Goal: Find specific page/section: Find specific page/section

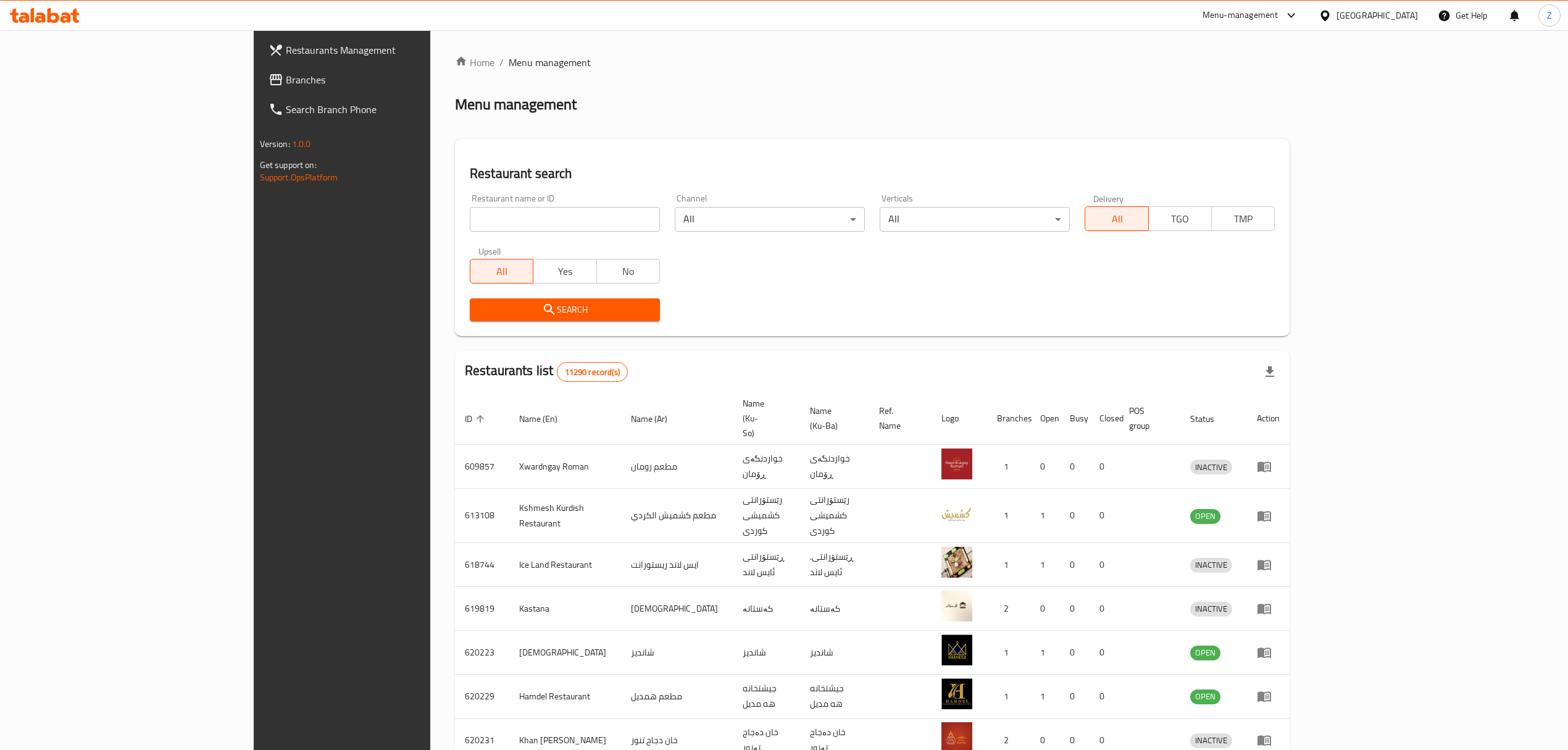
drag, startPoint x: 0, startPoint y: 0, endPoint x: 477, endPoint y: 220, distance: 525.3
click at [477, 220] on input "search" at bounding box center [564, 219] width 190 height 25
click at [499, 210] on input "search" at bounding box center [564, 219] width 190 height 25
click at [811, 296] on div "Search" at bounding box center [871, 310] width 819 height 38
click at [470, 218] on input "search" at bounding box center [564, 219] width 190 height 25
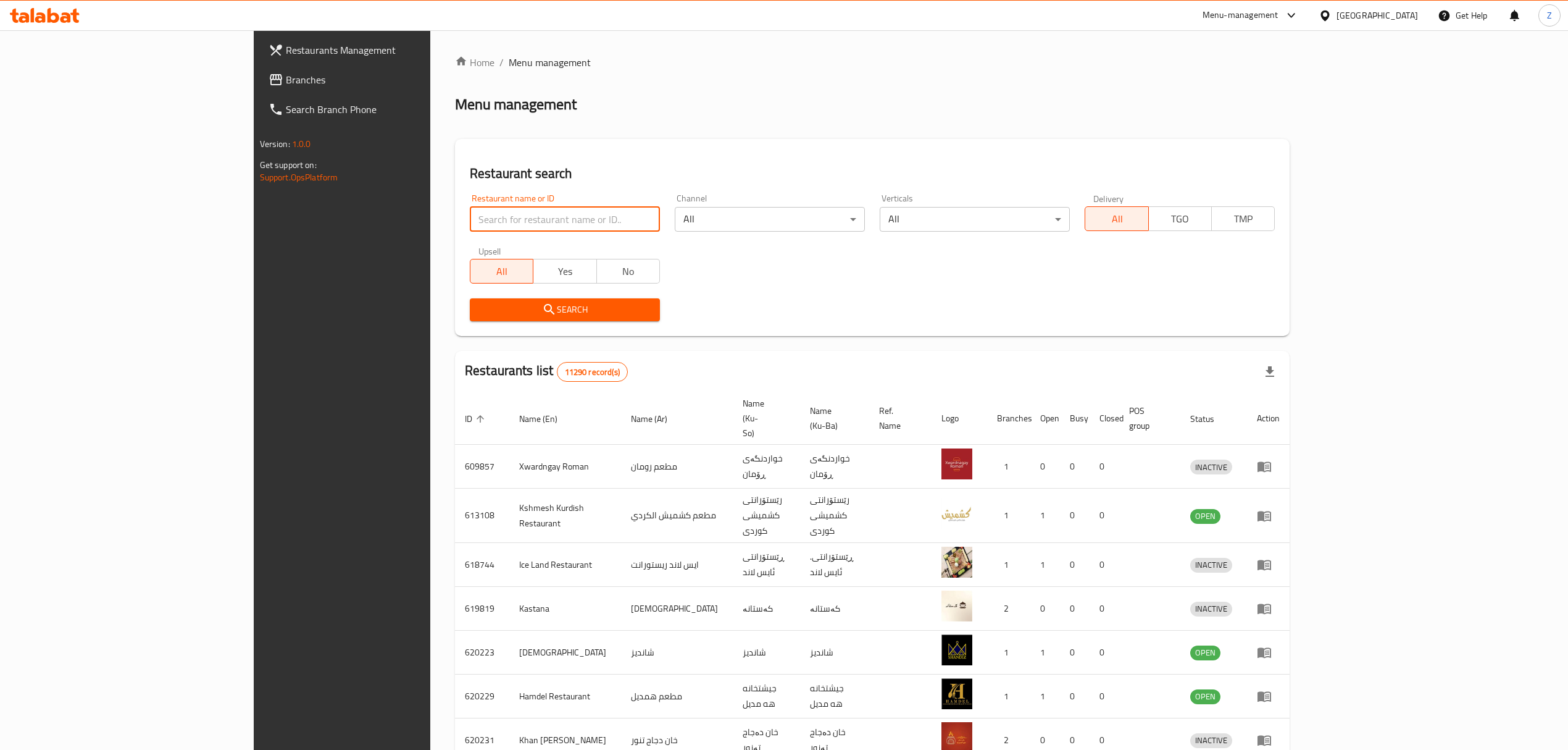
type input "ي"
type input "diet 83"
click button "Search" at bounding box center [564, 309] width 190 height 23
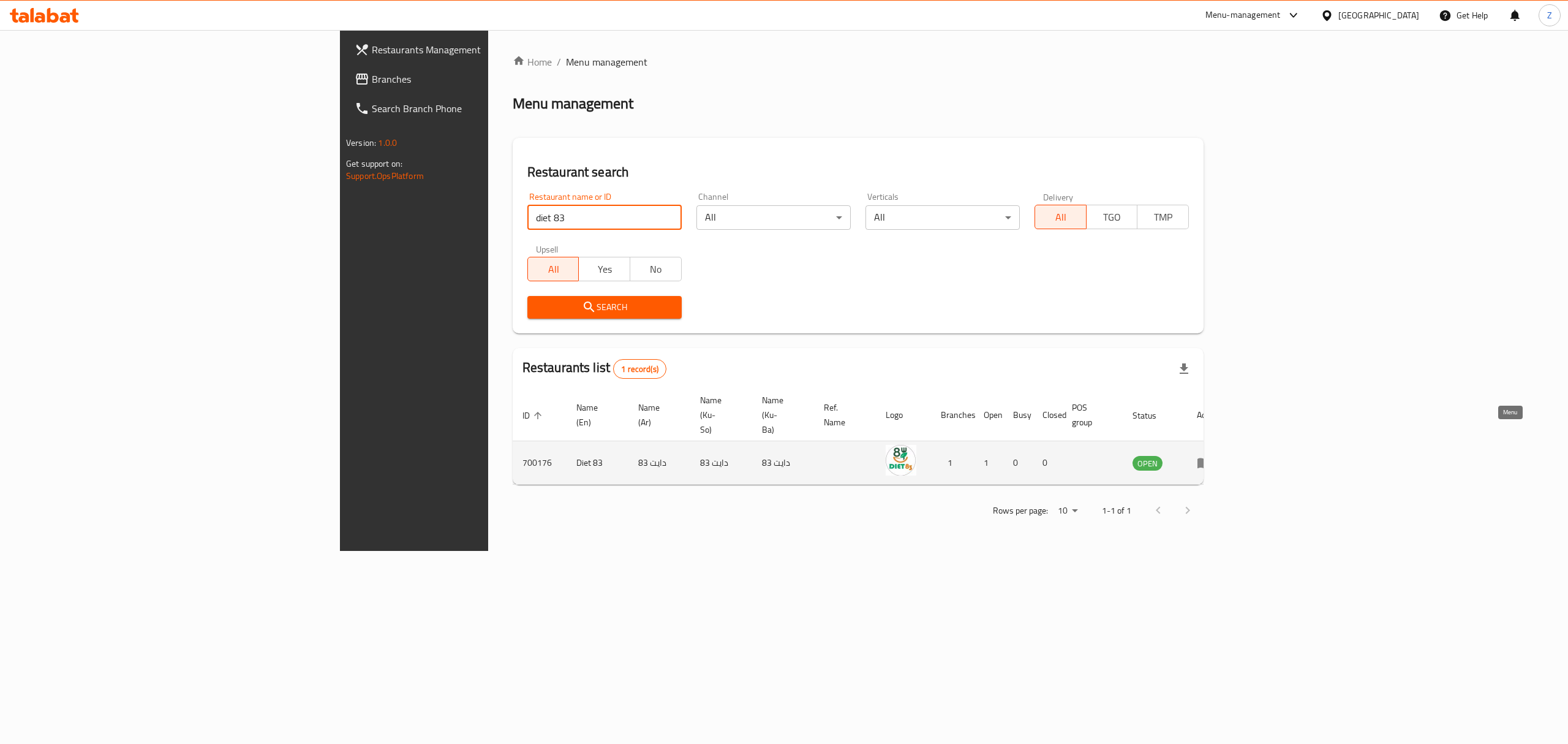
click at [1211, 459] on icon "enhanced table" at bounding box center [1204, 463] width 13 height 10
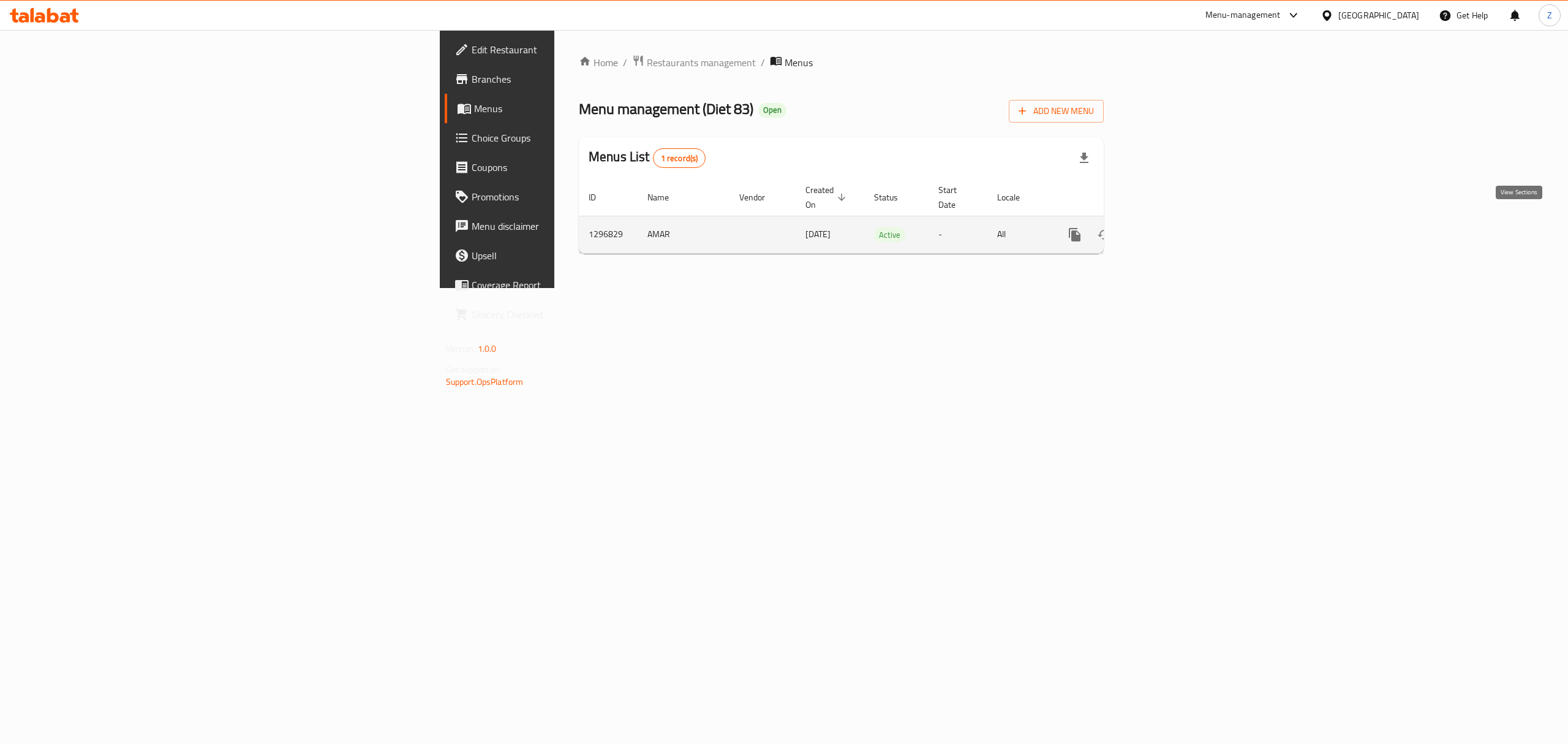
click at [1178, 234] on link "enhanced table" at bounding box center [1163, 234] width 29 height 29
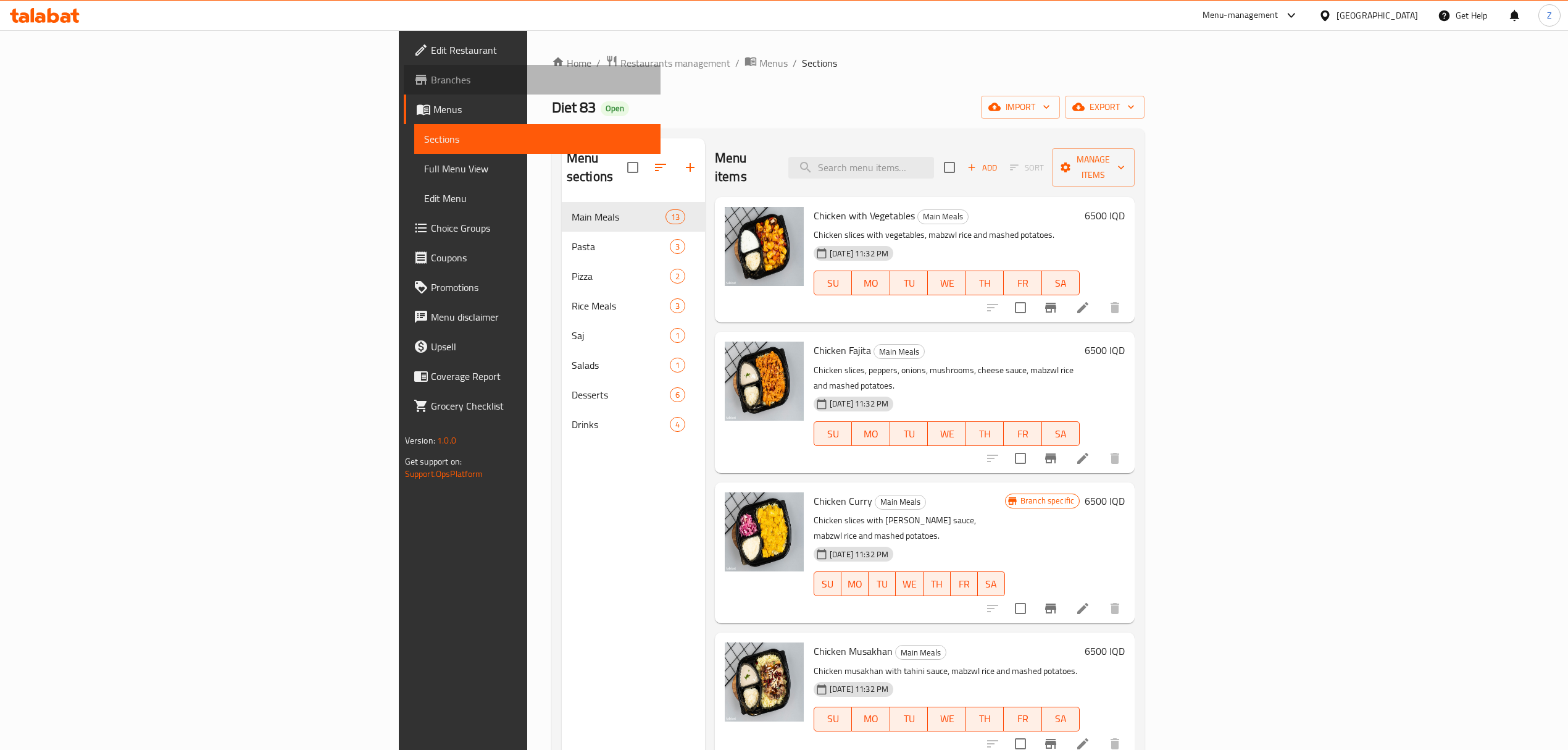
click at [431, 83] on span "Branches" at bounding box center [541, 79] width 220 height 15
